Goal: Information Seeking & Learning: Learn about a topic

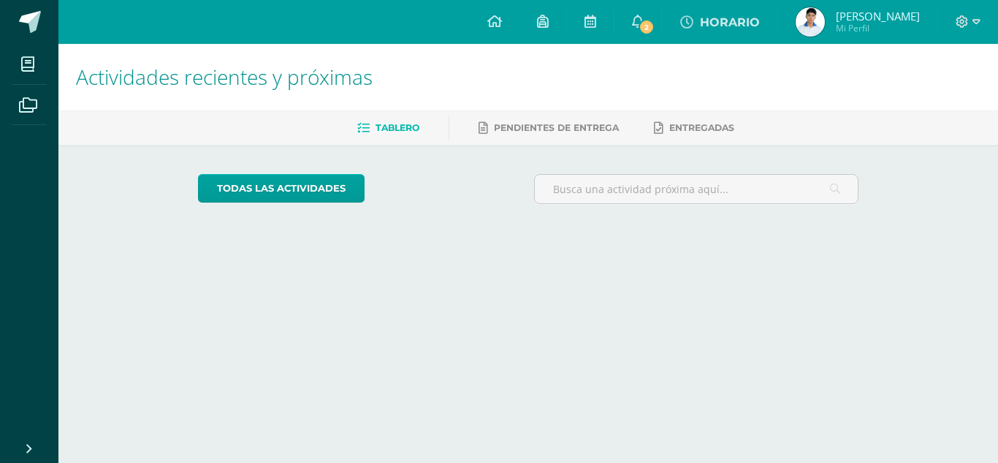
click at [654, 22] on span "2" at bounding box center [646, 27] width 16 height 16
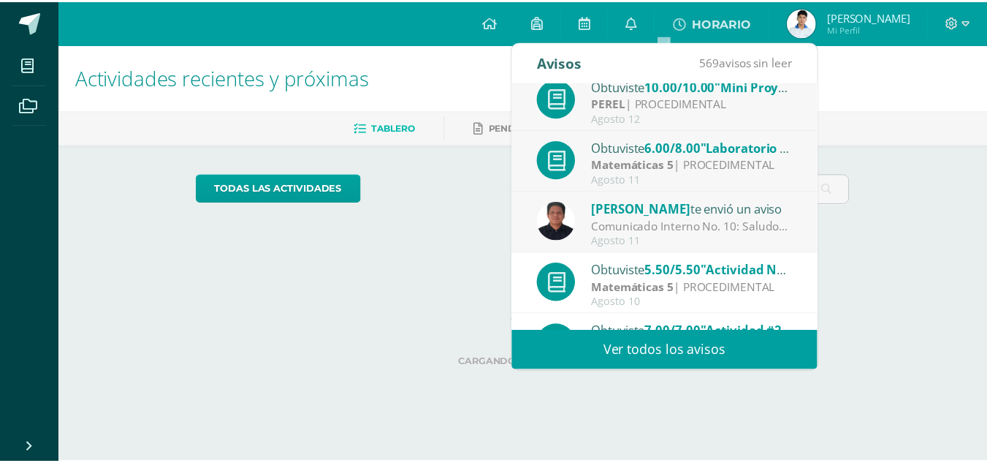
scroll to position [15, 0]
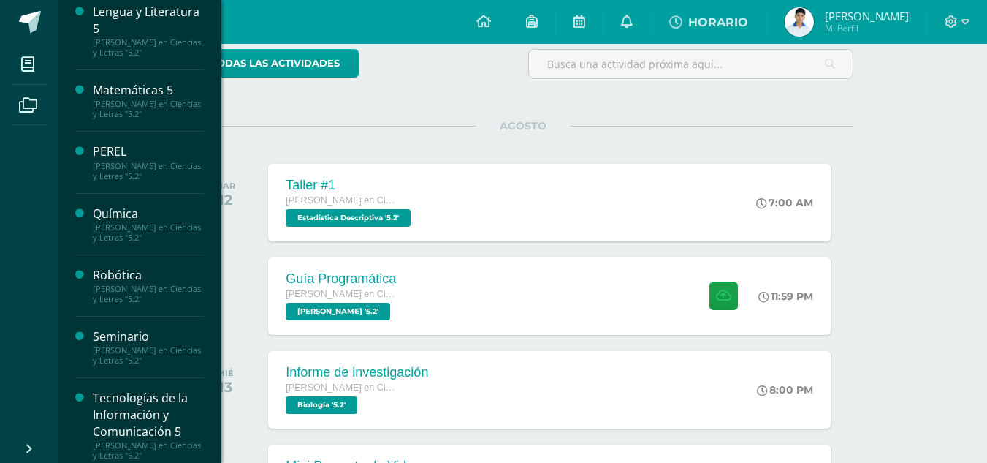
scroll to position [445, 0]
click at [142, 337] on div "Seminario" at bounding box center [148, 335] width 111 height 17
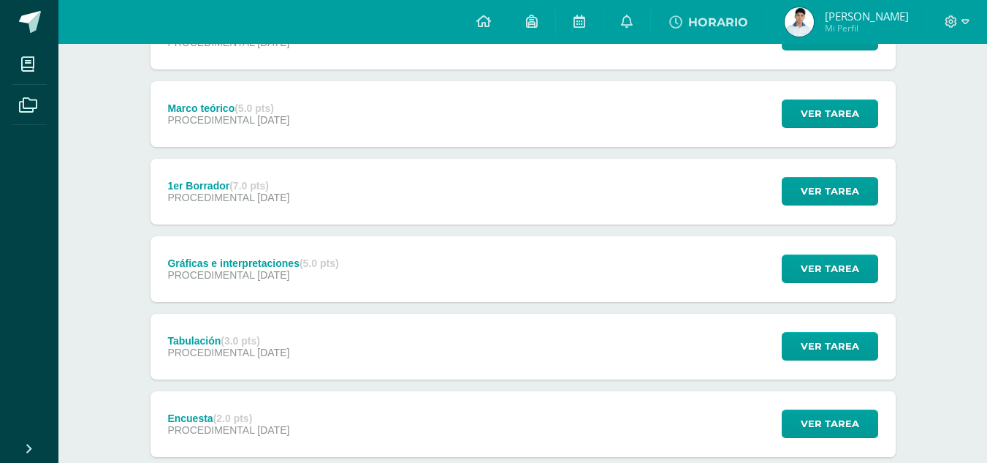
scroll to position [948, 0]
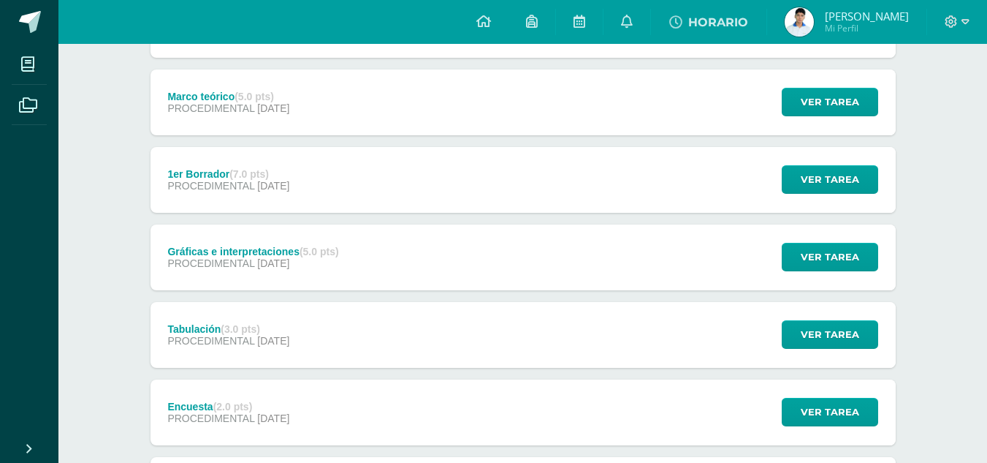
click at [263, 180] on span "[DATE]" at bounding box center [273, 186] width 32 height 12
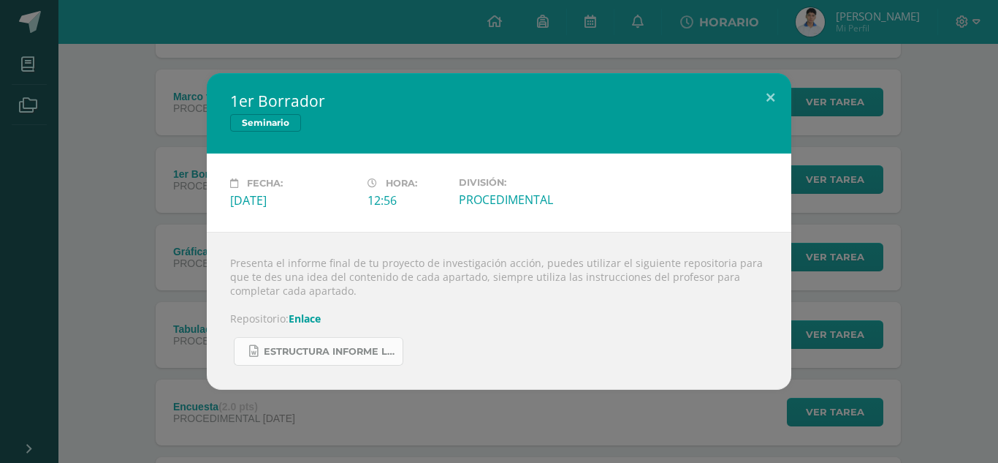
click at [332, 341] on link "Estructura informe La Salle 2025.docx" at bounding box center [319, 351] width 170 height 28
click at [197, 135] on div "1er Borrador Seminario Fecha: [DATE][PERSON_NAME]: 12:56 División: PROCEDIMENTAL" at bounding box center [499, 231] width 986 height 316
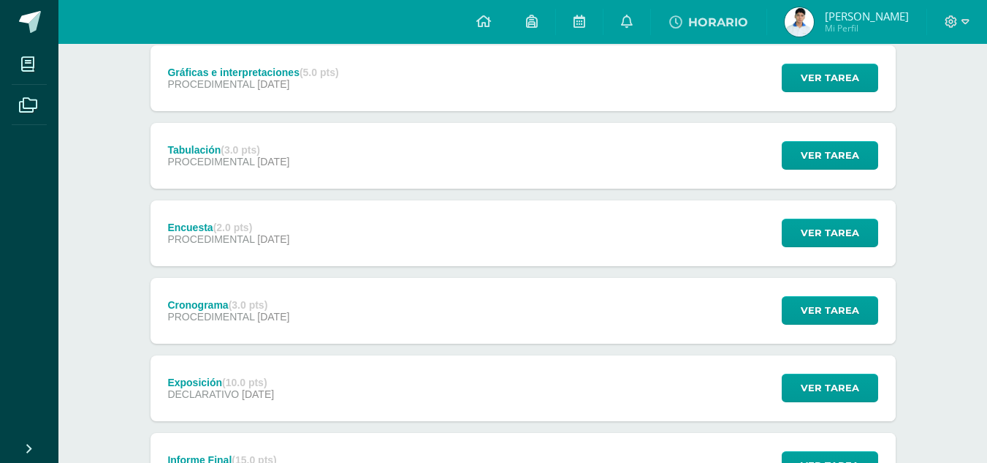
scroll to position [1127, 0]
